Goal: Find specific page/section

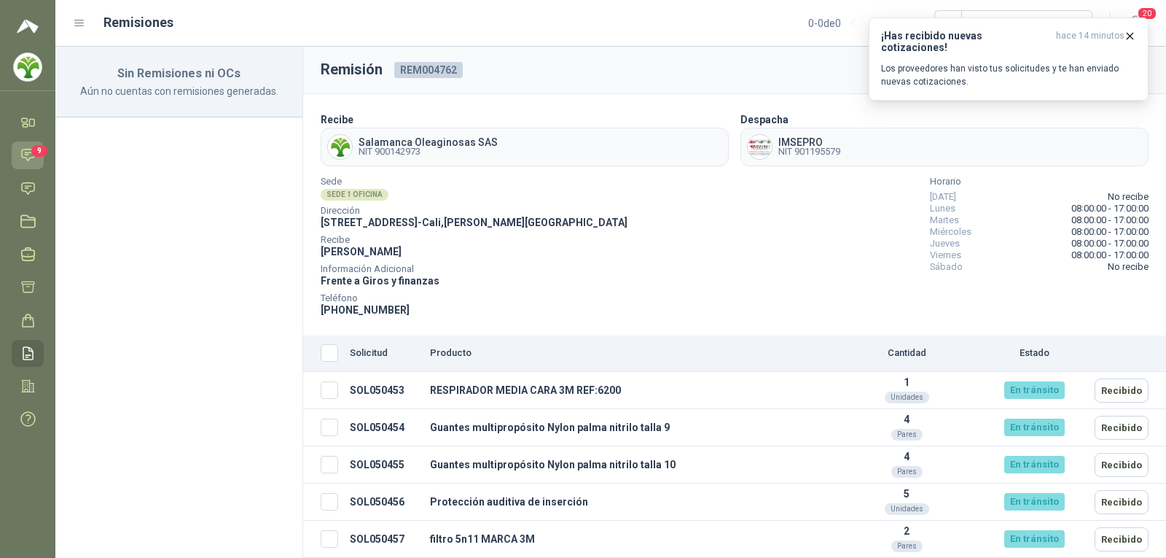
drag, startPoint x: 0, startPoint y: 0, endPoint x: 32, endPoint y: 152, distance: 155.7
click at [31, 152] on span "9" at bounding box center [39, 151] width 16 height 12
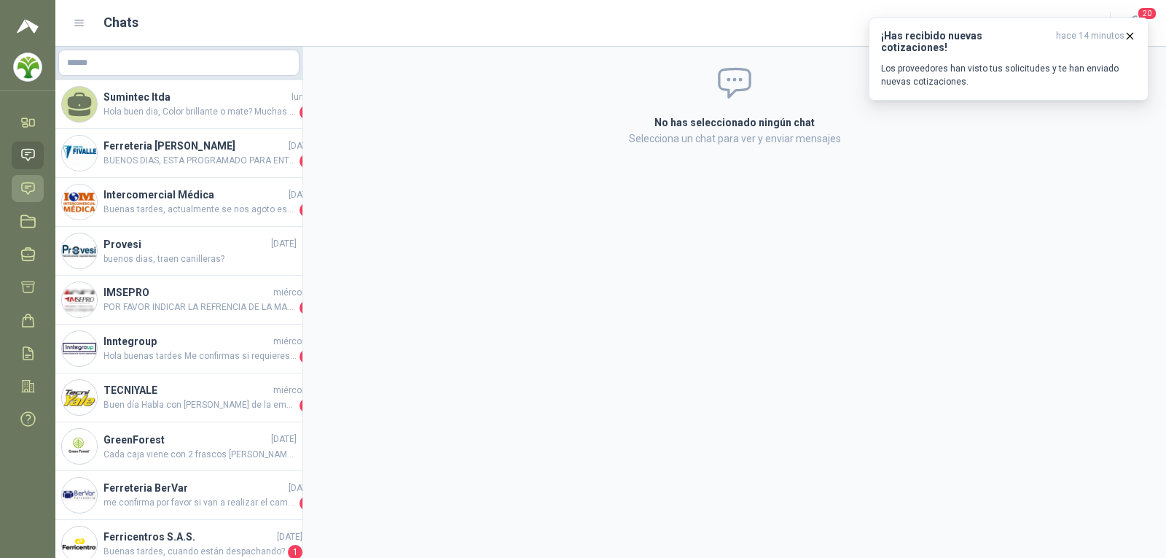
click at [18, 190] on link "Solicitudes" at bounding box center [28, 188] width 32 height 27
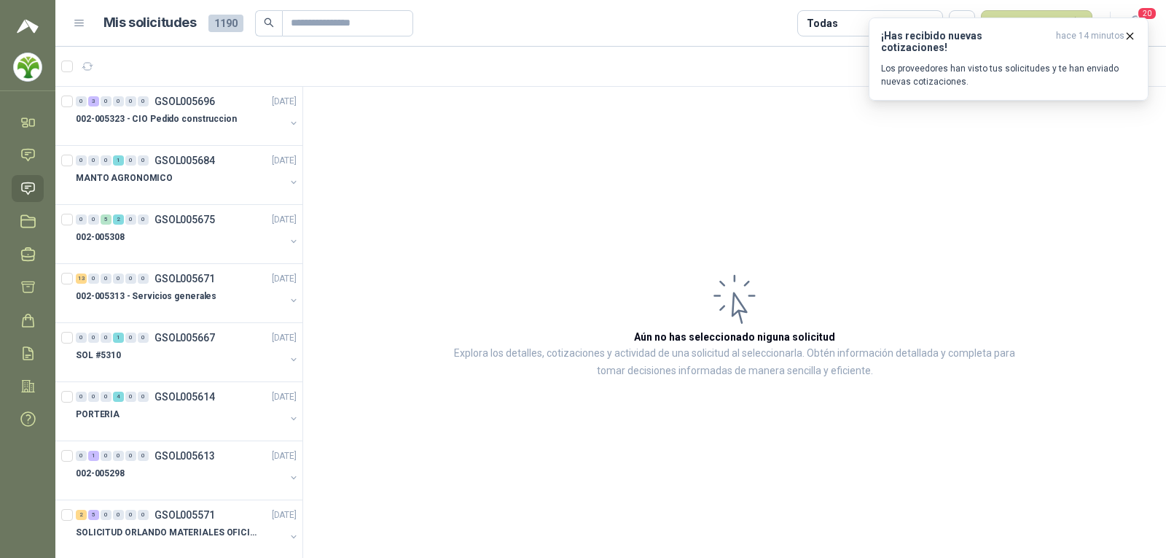
click at [93, 19] on div "Mis solicitudes 1190 Todas Nueva solicitud" at bounding box center [583, 23] width 1020 height 26
click at [88, 21] on div "Mis solicitudes 1190 Todas Nueva solicitud" at bounding box center [583, 23] width 1020 height 26
click at [81, 23] on icon at bounding box center [79, 23] width 9 height 6
